Goal: Task Accomplishment & Management: Manage account settings

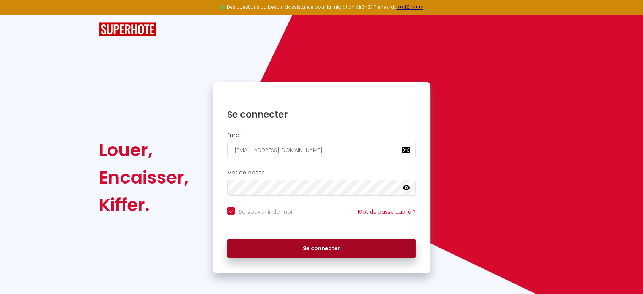
click at [296, 245] on button "Se connecter" at bounding box center [321, 248] width 189 height 19
checkbox input "true"
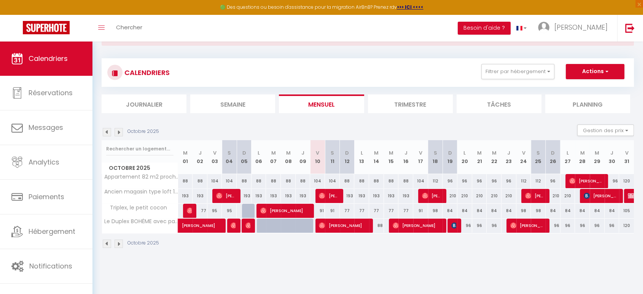
scroll to position [41, 0]
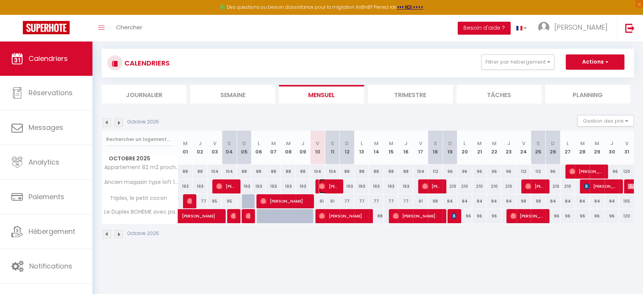
click at [330, 185] on span "[PERSON_NAME]" at bounding box center [329, 186] width 20 height 14
select select "OK"
select select "0"
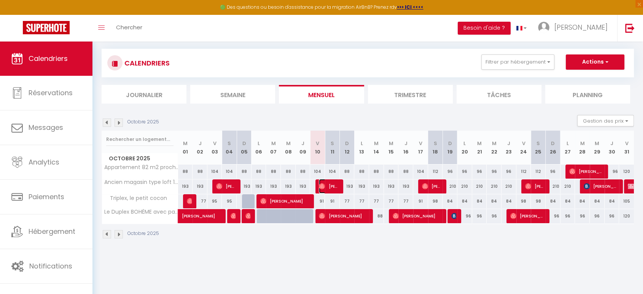
select select "1"
select select
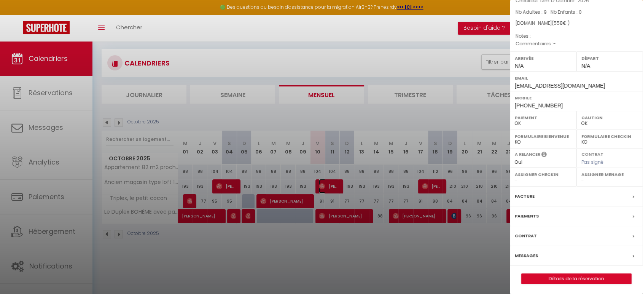
scroll to position [67, 0]
click at [558, 254] on div "Messages" at bounding box center [576, 255] width 133 height 20
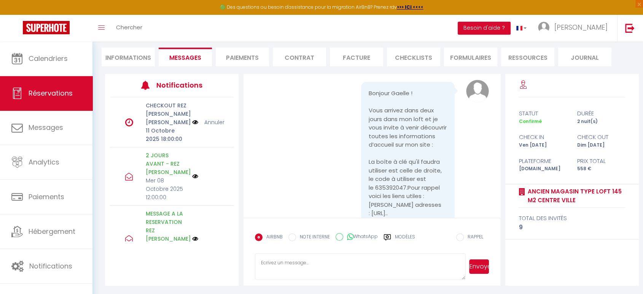
scroll to position [1241, 0]
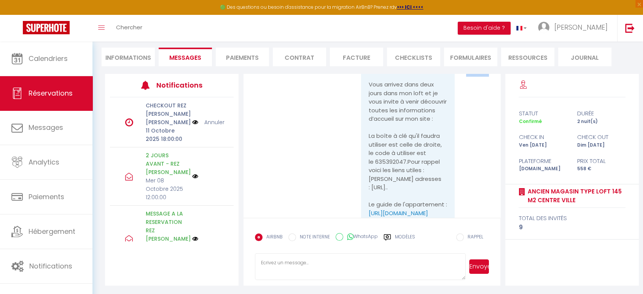
drag, startPoint x: 366, startPoint y: 117, endPoint x: 364, endPoint y: 142, distance: 25.2
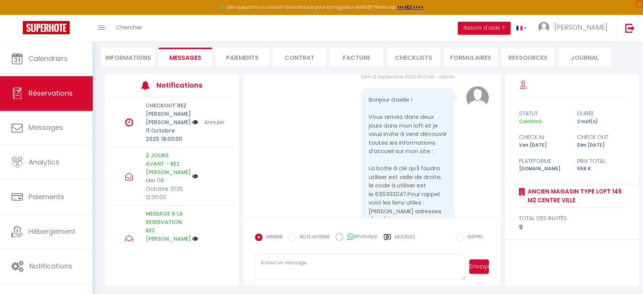
scroll to position [924, 0]
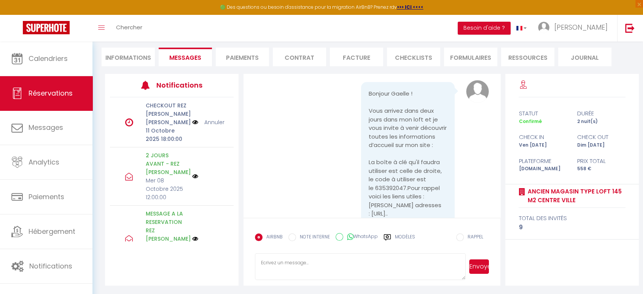
drag, startPoint x: 391, startPoint y: 154, endPoint x: 365, endPoint y: 167, distance: 28.8
click at [369, 167] on pre "Bonjour Gaelle ! Vous arrivez dans deux jours dans mon loft et je vous invite à…" at bounding box center [408, 217] width 78 height 257
copy pre "Bonjour Gaelle ! Vous arrivez dans deux jours dans mon loft et je vous invite à…"
